Goal: Task Accomplishment & Management: Use online tool/utility

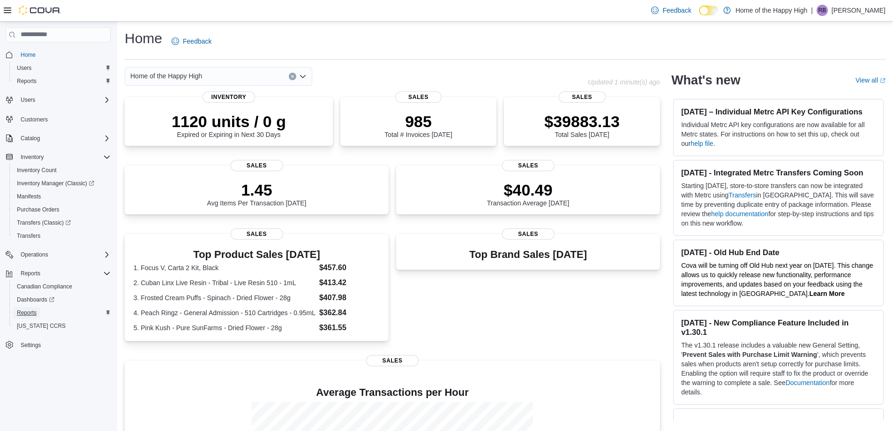
click at [33, 309] on span "Reports" at bounding box center [27, 313] width 20 height 8
click at [45, 313] on div "Reports" at bounding box center [62, 312] width 98 height 11
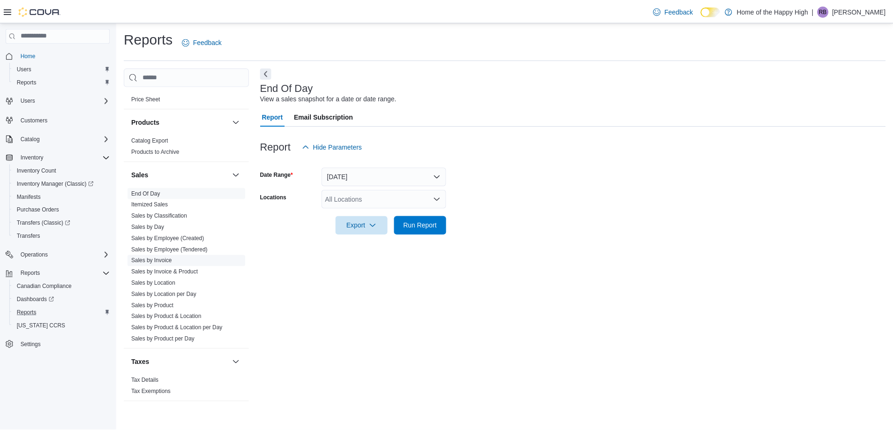
scroll to position [521, 0]
click at [166, 280] on link "Sales by Location" at bounding box center [154, 280] width 45 height 7
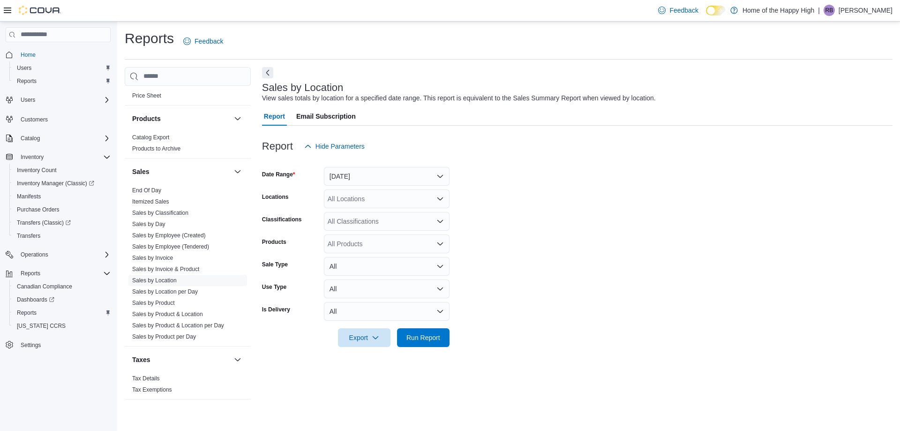
click at [387, 204] on div "All Locations" at bounding box center [387, 198] width 126 height 19
type input "***"
click at [398, 212] on span "Moosomin - Moosomin Pipestone - Fire & Flower" at bounding box center [434, 214] width 142 height 9
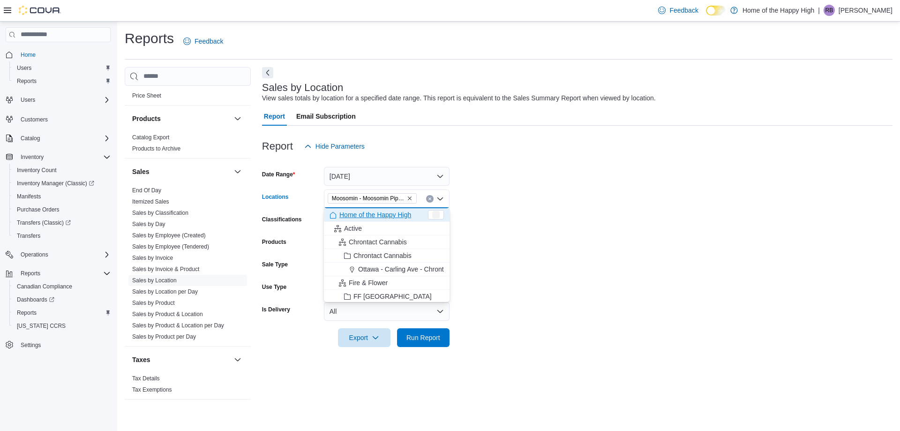
click at [513, 220] on form "Date Range [DATE] Locations [GEOGRAPHIC_DATA] - [GEOGRAPHIC_DATA] Pipestone - F…" at bounding box center [577, 251] width 631 height 191
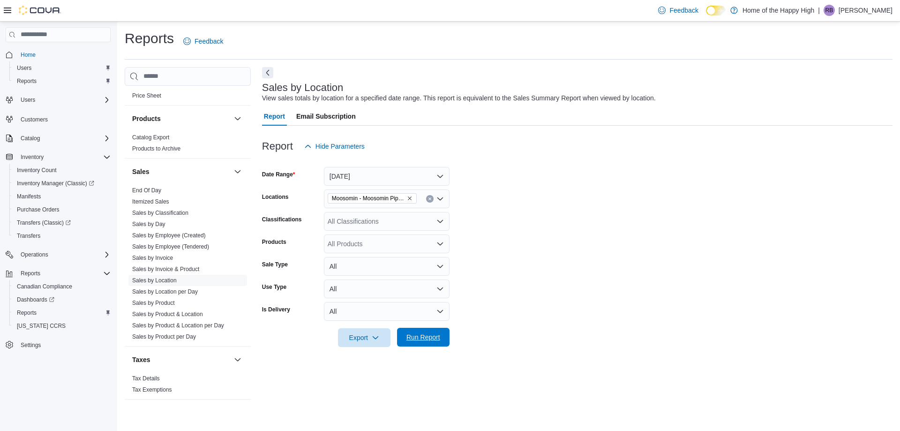
click at [429, 339] on span "Run Report" at bounding box center [424, 336] width 34 height 9
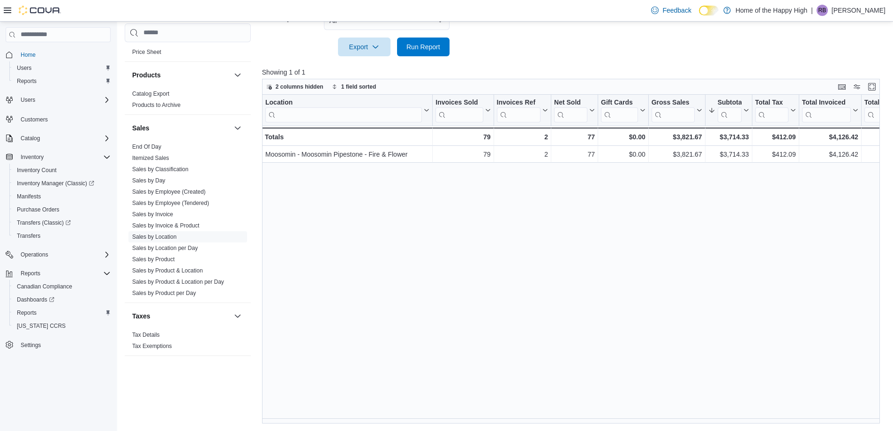
scroll to position [0, 547]
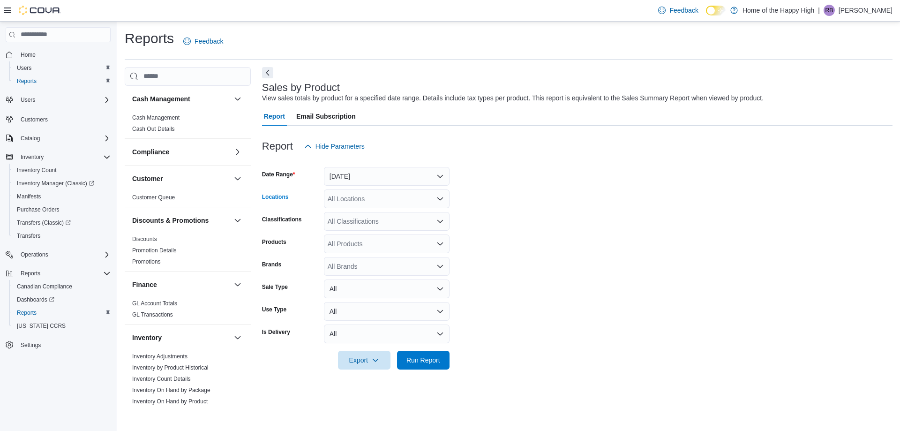
click at [404, 201] on div "All Locations" at bounding box center [387, 198] width 126 height 19
type input "***"
click at [402, 212] on span "Moosomin - Moosomin Pipestone - Fire & Flower" at bounding box center [434, 214] width 142 height 9
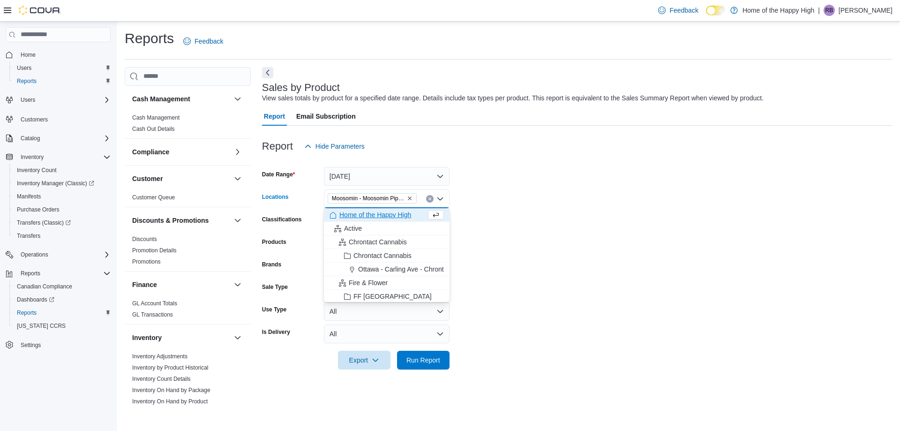
click at [493, 212] on form "Date Range Yesterday Locations Moosomin - Moosomin Pipestone - Fire & Flower Co…" at bounding box center [577, 263] width 631 height 214
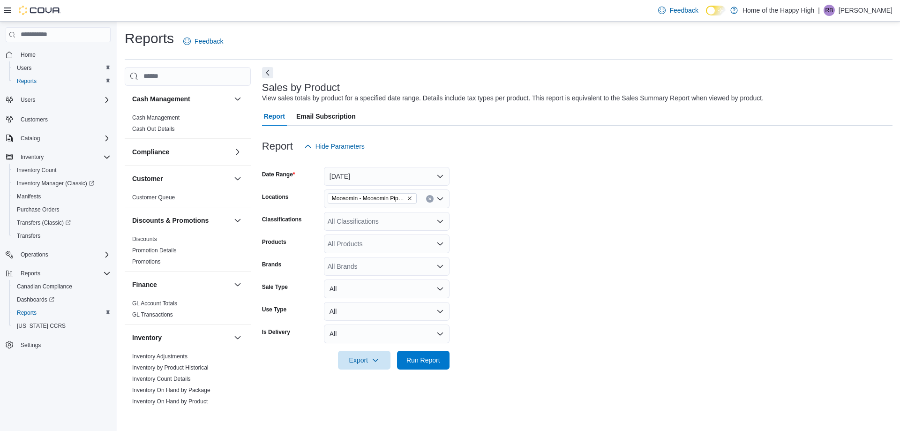
click at [385, 228] on div "All Classifications" at bounding box center [387, 221] width 126 height 19
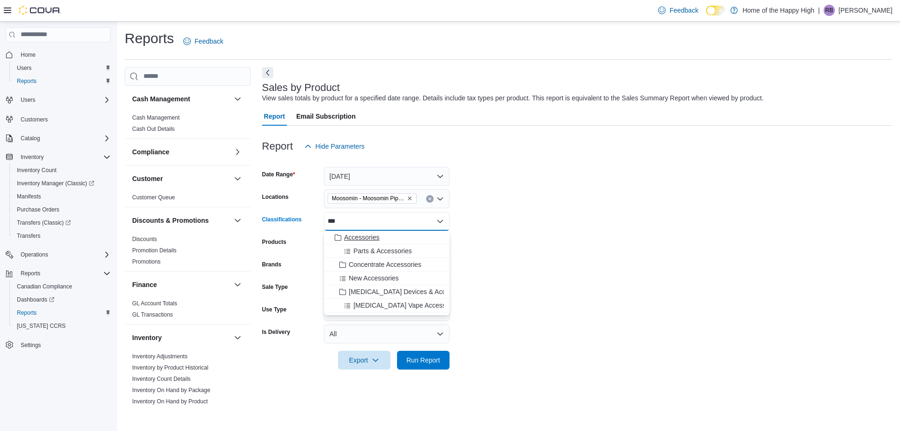
type input "***"
click at [384, 234] on div "Accessories" at bounding box center [387, 237] width 114 height 9
click at [493, 231] on form "Date Range Yesterday Locations Moosomin - Moosomin Pipestone - Fire & Flower Cl…" at bounding box center [577, 263] width 631 height 214
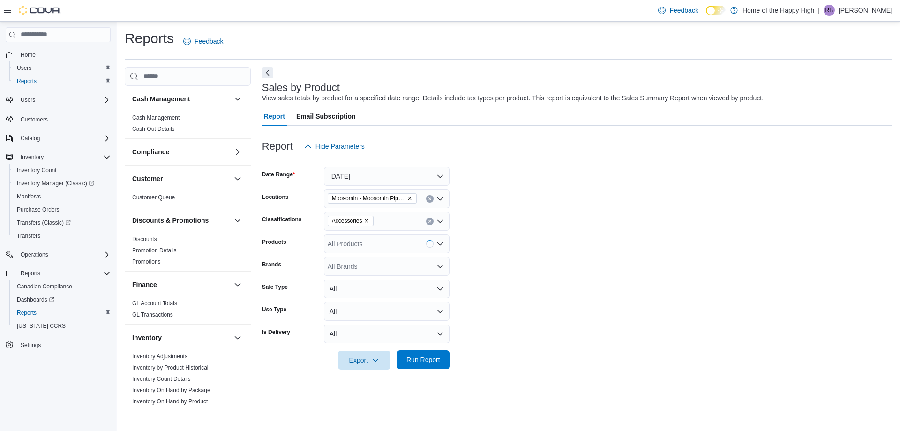
click at [430, 354] on span "Run Report" at bounding box center [423, 359] width 41 height 19
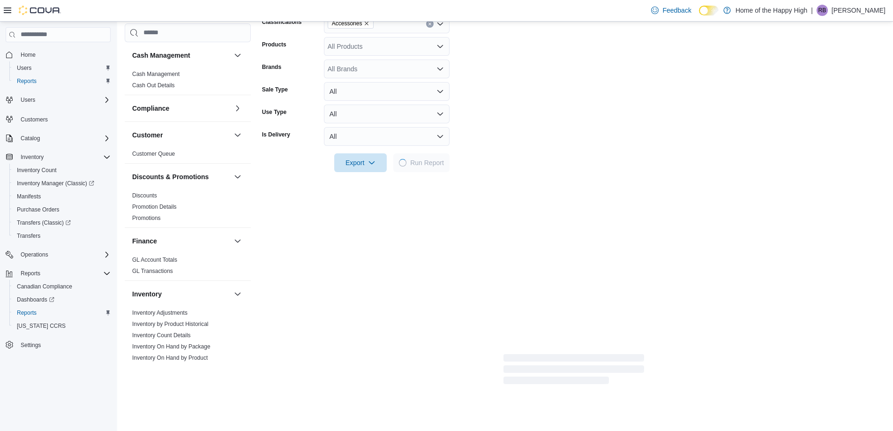
scroll to position [234, 0]
